Goal: Task Accomplishment & Management: Use online tool/utility

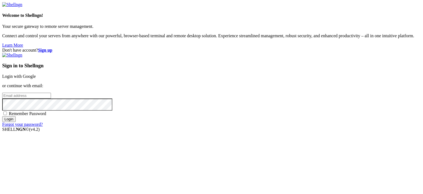
click at [36, 74] on link "Login with Google" at bounding box center [19, 76] width 34 height 5
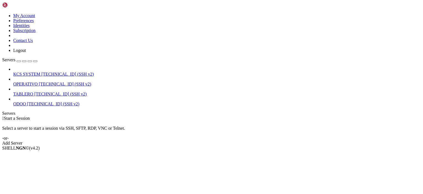
click at [42, 72] on span "[TECHNICAL_ID] (SSH v2)" at bounding box center [67, 74] width 52 height 5
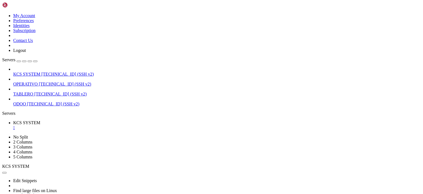
scroll to position [187, 0]
drag, startPoint x: 114, startPoint y: 363, endPoint x: 161, endPoint y: 363, distance: 47.9
click at [106, 125] on div "" at bounding box center [217, 127] width 408 height 5
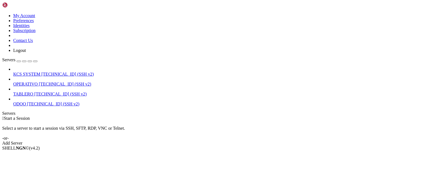
click at [38, 82] on span "OPERATIVO" at bounding box center [25, 84] width 25 height 5
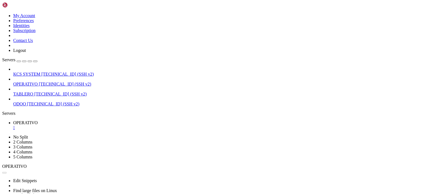
scroll to position [0, 0]
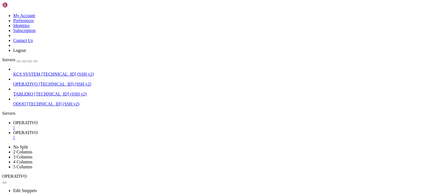
type input "/home/ubuntu"
click at [38, 120] on span "OPERATIVO" at bounding box center [25, 122] width 25 height 5
click at [104, 125] on div "" at bounding box center [217, 127] width 408 height 5
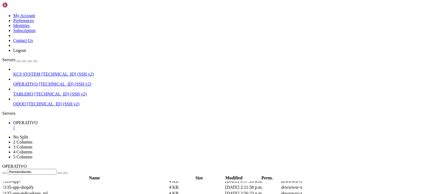
click at [104, 125] on div "" at bounding box center [217, 127] width 408 height 5
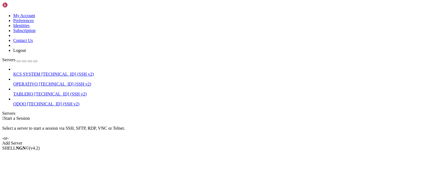
click at [40, 72] on span "KCS SYSTEM" at bounding box center [26, 74] width 27 height 5
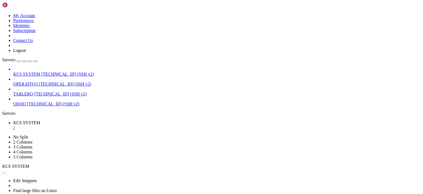
scroll to position [0, 0]
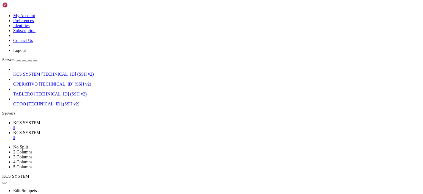
scroll to position [36, 0]
type input "/home/ubuntu/127-app-tracking"
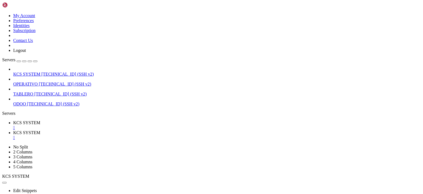
type textarea "time.sleep(3600)"
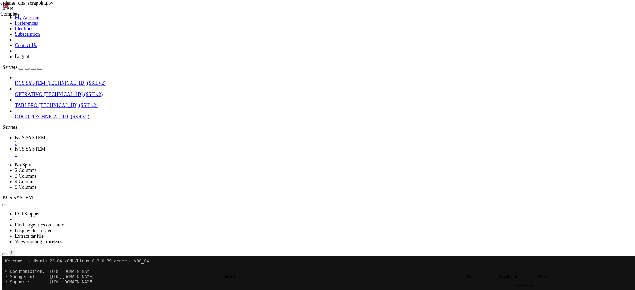
scroll to position [1239, 0]
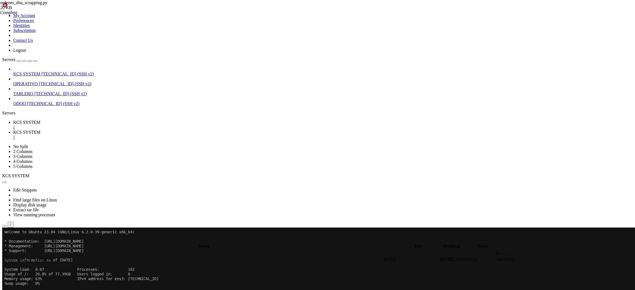
paste textarea
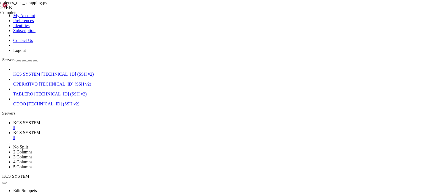
scroll to position [1783, 0]
click at [40, 120] on span "KCS SYSTEM" at bounding box center [26, 122] width 27 height 5
click at [40, 130] on span "KCS SYSTEM" at bounding box center [26, 132] width 27 height 5
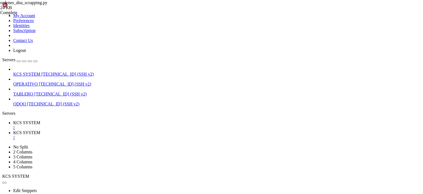
click at [94, 120] on link "KCS SYSTEM " at bounding box center [217, 125] width 408 height 10
click at [13, 130] on icon at bounding box center [13, 132] width 0 height 5
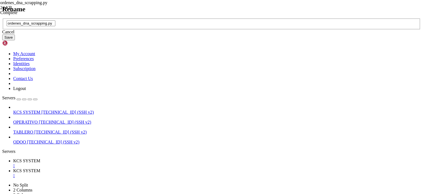
click at [224, 34] on div "Cancel" at bounding box center [211, 31] width 419 height 5
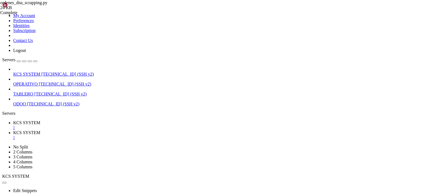
click at [89, 120] on link "KCS SYSTEM " at bounding box center [217, 125] width 408 height 10
drag, startPoint x: 126, startPoint y: 377, endPoint x: 19, endPoint y: 195, distance: 211.6
click html "Page up New release '24.04.3 LTS' available. Run 'do-release-upgrade' to upgrad…"
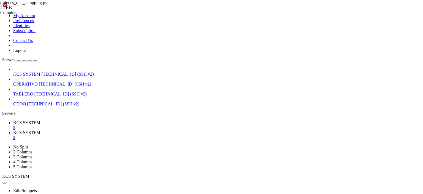
click at [135, 130] on link "KCS SYSTEM " at bounding box center [217, 135] width 408 height 10
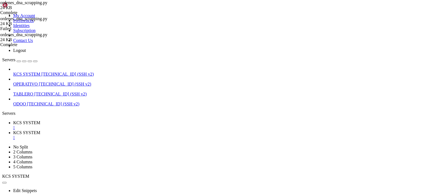
type textarea "time.sleep(3600)"
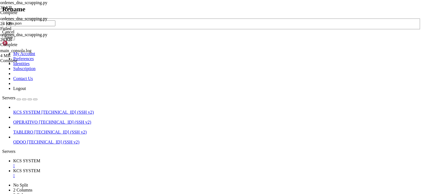
type input "dna.json"
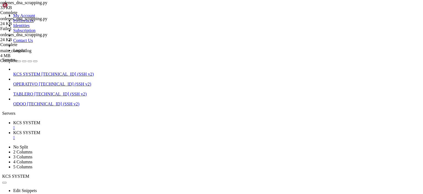
type textarea "]"
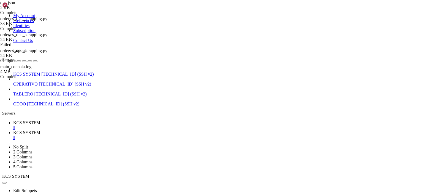
click at [99, 120] on link "KCS SYSTEM " at bounding box center [217, 125] width 408 height 10
drag, startPoint x: 122, startPoint y: 384, endPoint x: 115, endPoint y: 258, distance: 125.8
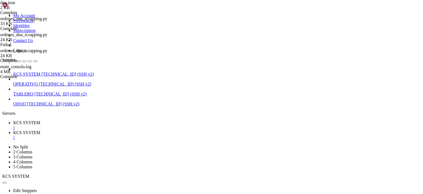
click at [40, 130] on span "KCS SYSTEM" at bounding box center [26, 132] width 27 height 5
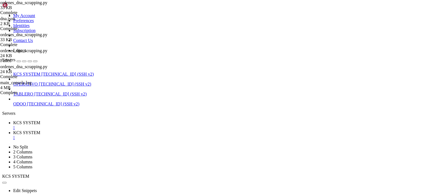
type textarea "time.sleep(3600)"
click at [93, 120] on link "KCS SYSTEM " at bounding box center [217, 125] width 408 height 10
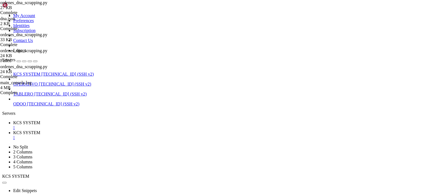
scroll to position [689, 0]
drag, startPoint x: 149, startPoint y: 377, endPoint x: 77, endPoint y: 266, distance: 132.1
click at [104, 125] on div "" at bounding box center [217, 127] width 408 height 5
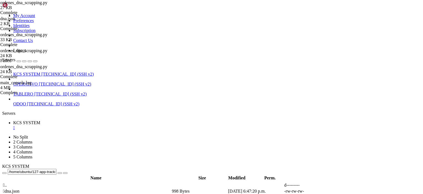
click at [104, 125] on div "" at bounding box center [217, 127] width 408 height 5
